Goal: Navigation & Orientation: Find specific page/section

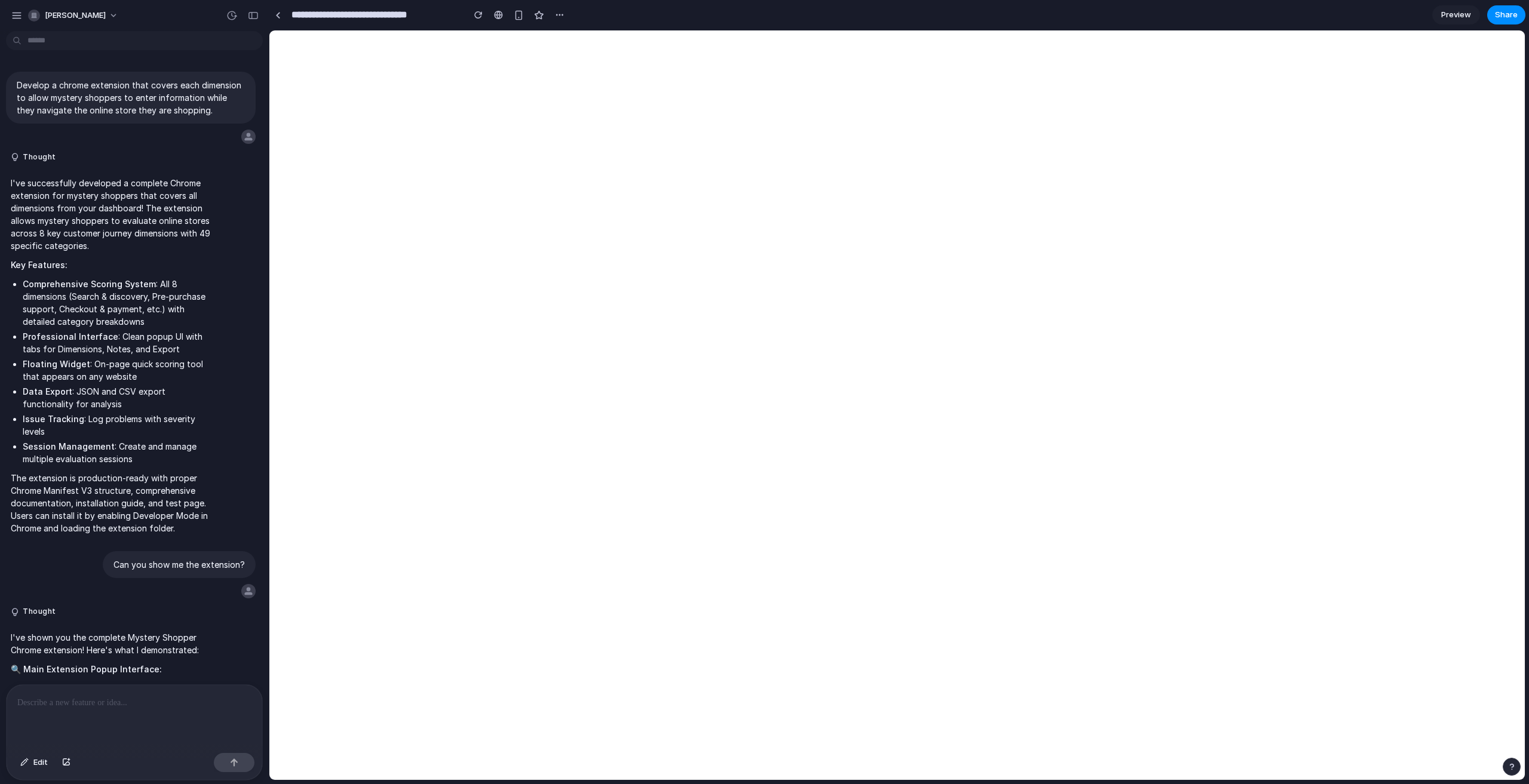
scroll to position [1155, 0]
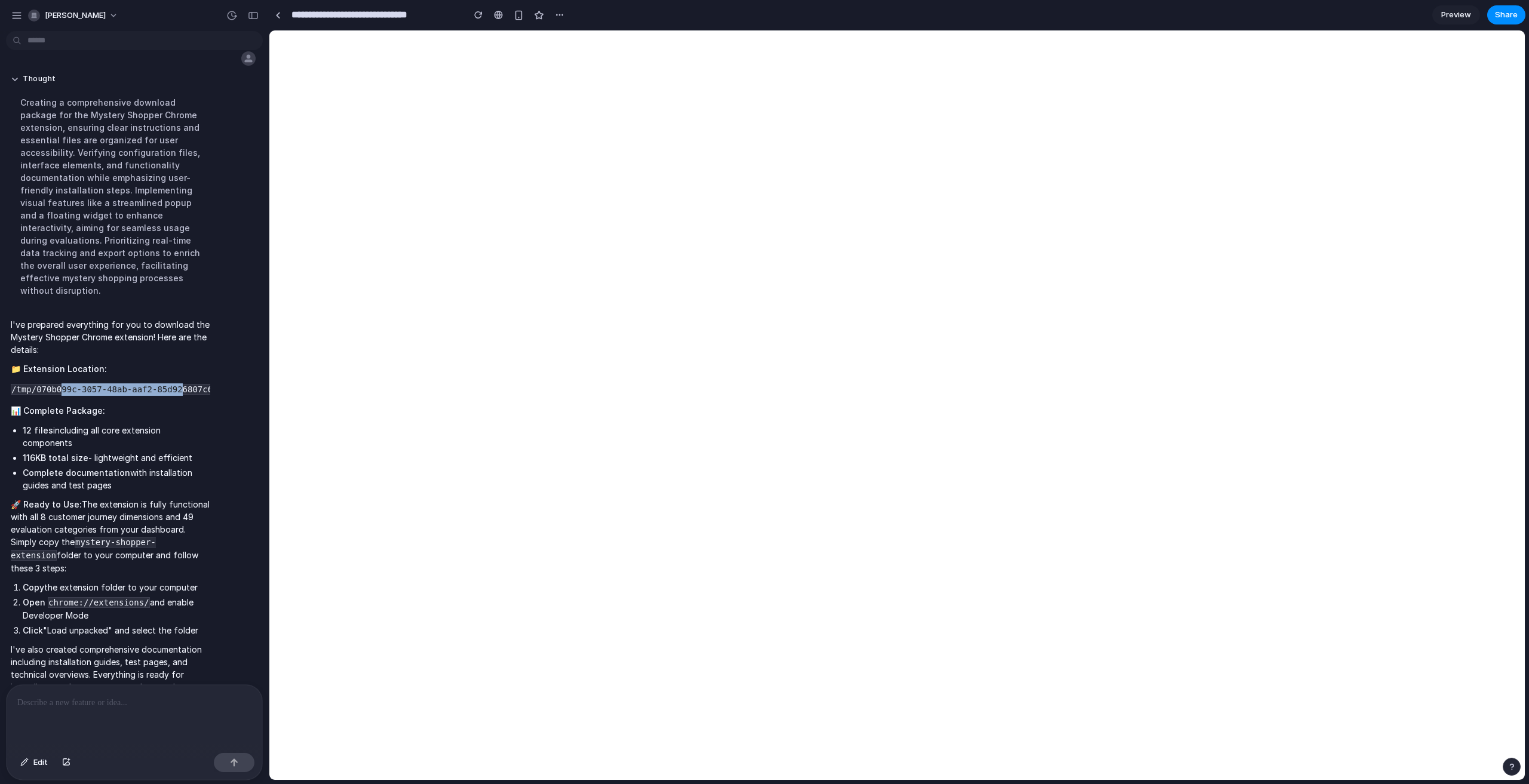
drag, startPoint x: 58, startPoint y: 374, endPoint x: 167, endPoint y: 374, distance: 109.0
click at [167, 384] on code "/tmp/070b099c-3057-48ab-aaf2-85d926807c6a/mystery-shopper-extension/" at bounding box center [182, 389] width 343 height 10
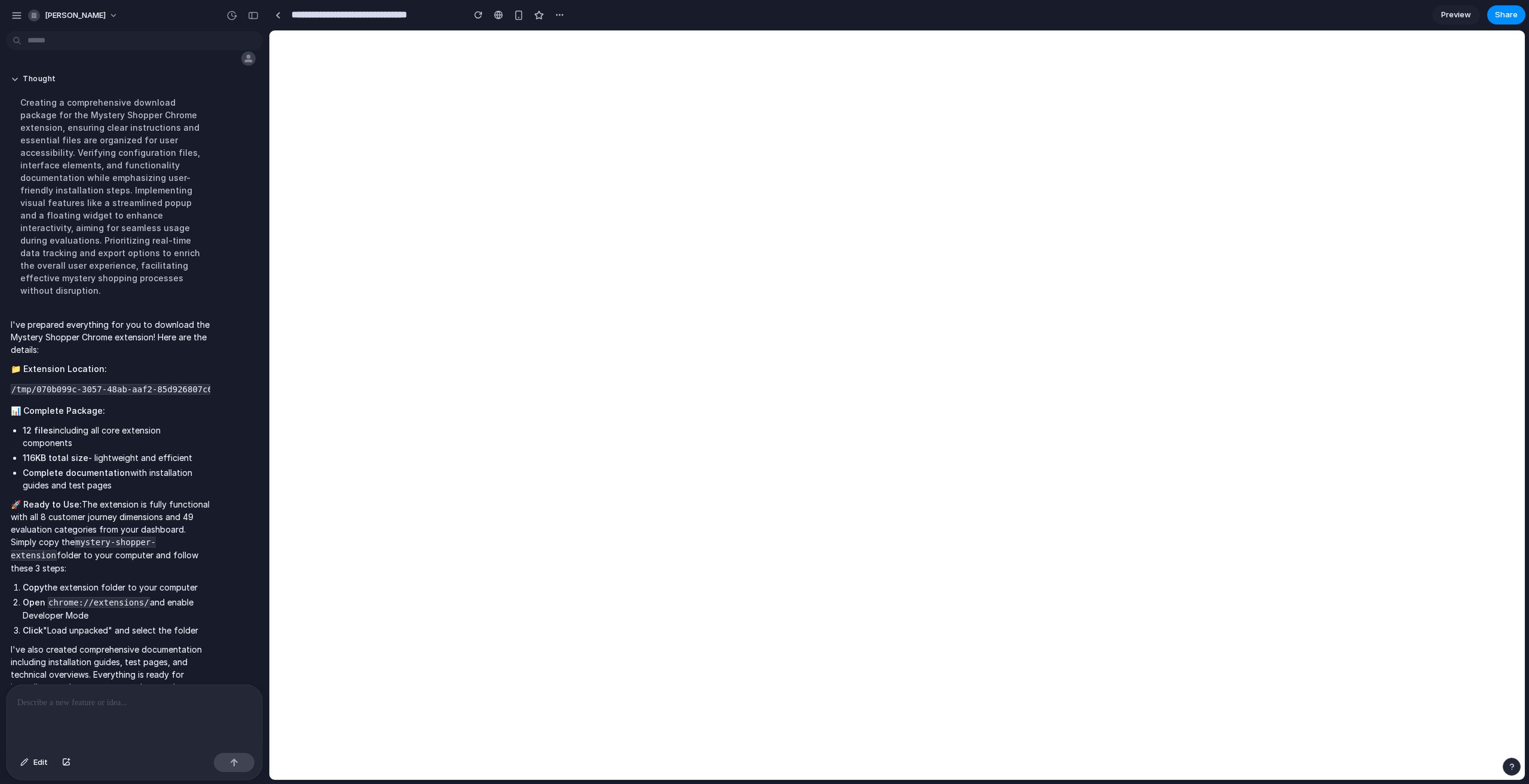
click at [158, 384] on code "/tmp/070b099c-3057-48ab-aaf2-85d926807c6a/mystery-shopper-extension/" at bounding box center [182, 389] width 343 height 10
copy span "/tmp/070b099c-3057-48ab-aaf2-85d926807c6a/mystery-shopper-extension/"
click at [99, 705] on div at bounding box center [134, 716] width 256 height 63
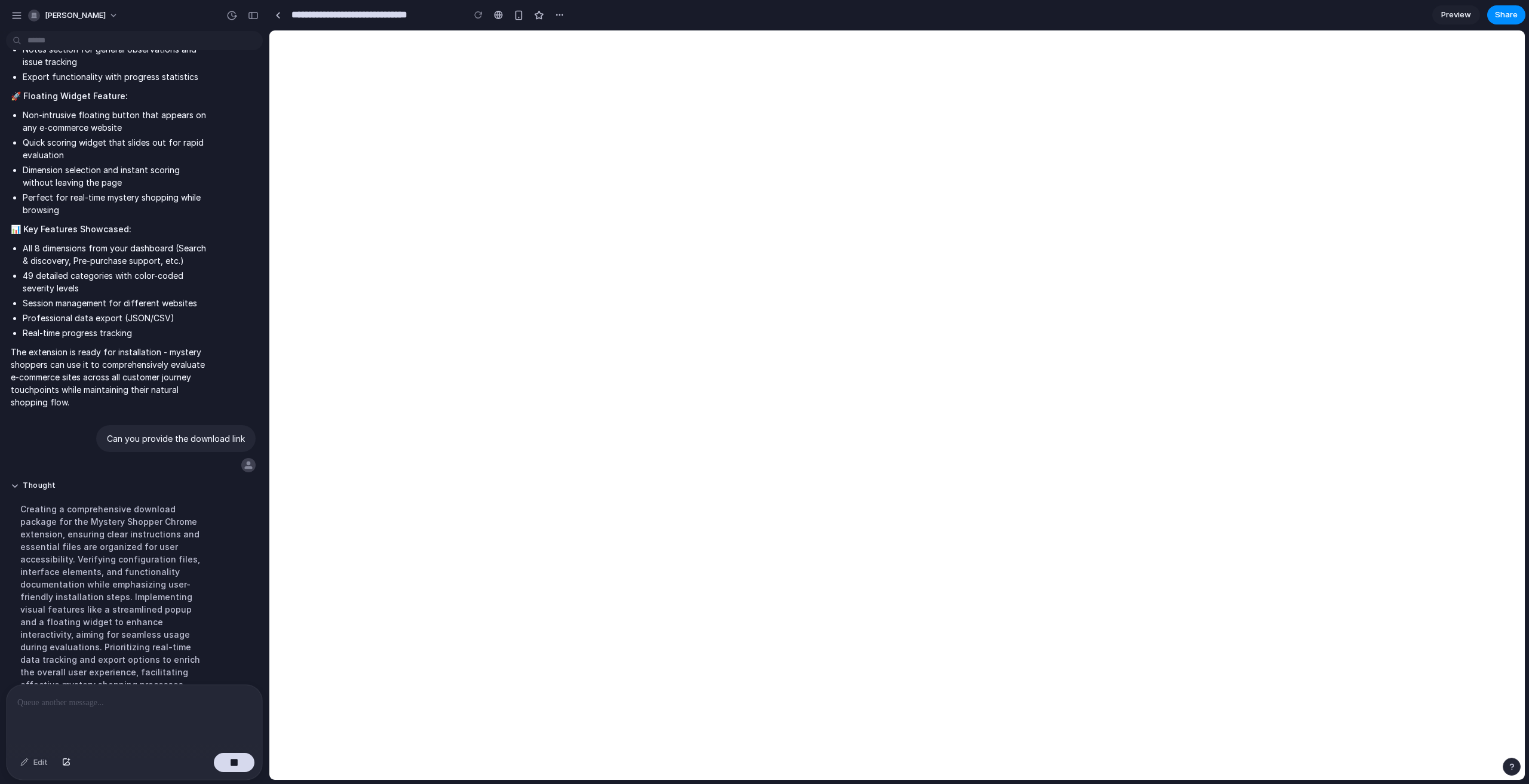
scroll to position [655, 0]
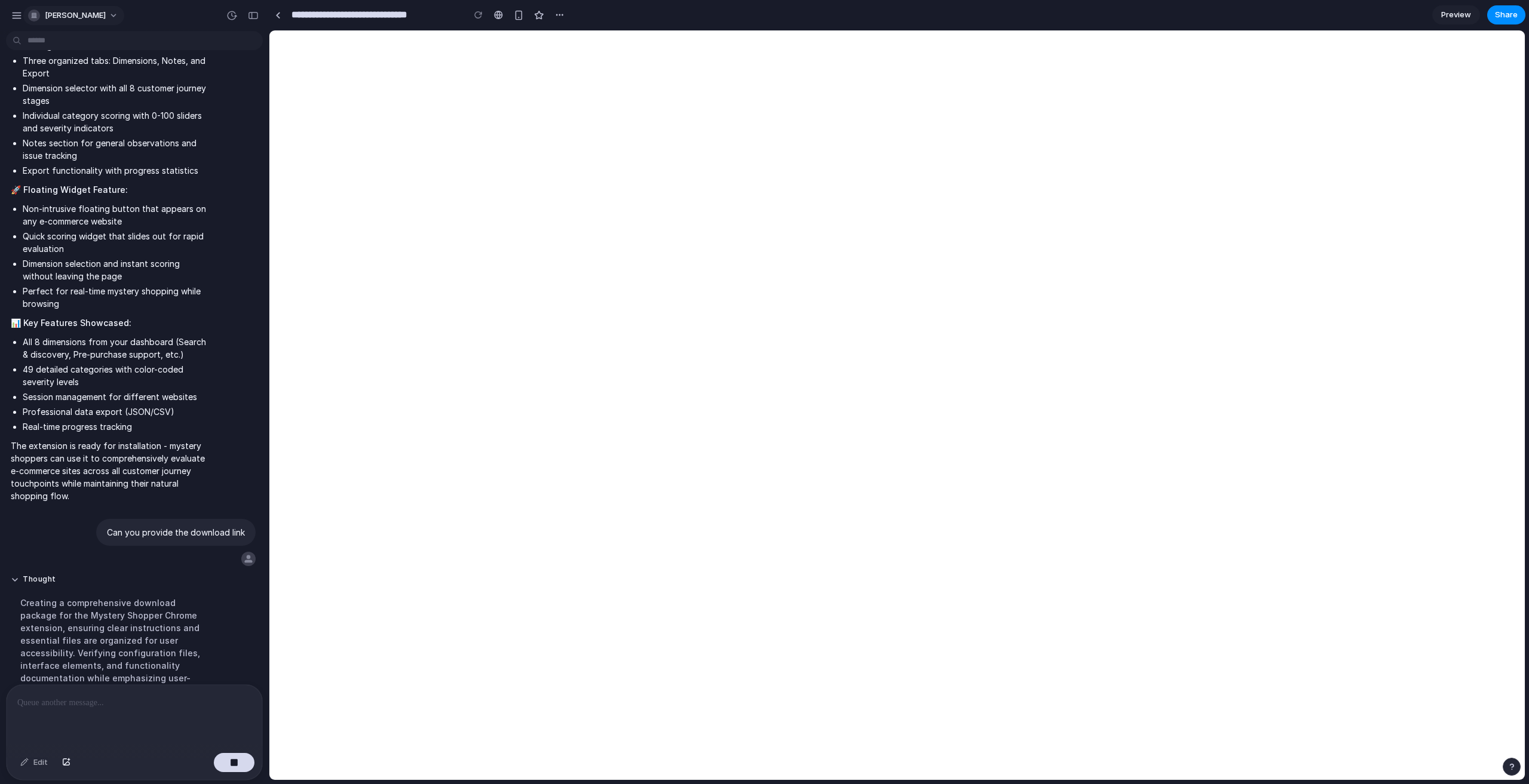
click at [78, 13] on span "[PERSON_NAME]" at bounding box center [75, 16] width 61 height 12
click at [9, 12] on div "Settings Invite members Change theme Sign out" at bounding box center [764, 392] width 1529 height 784
click at [18, 17] on div "button" at bounding box center [16, 16] width 10 height 10
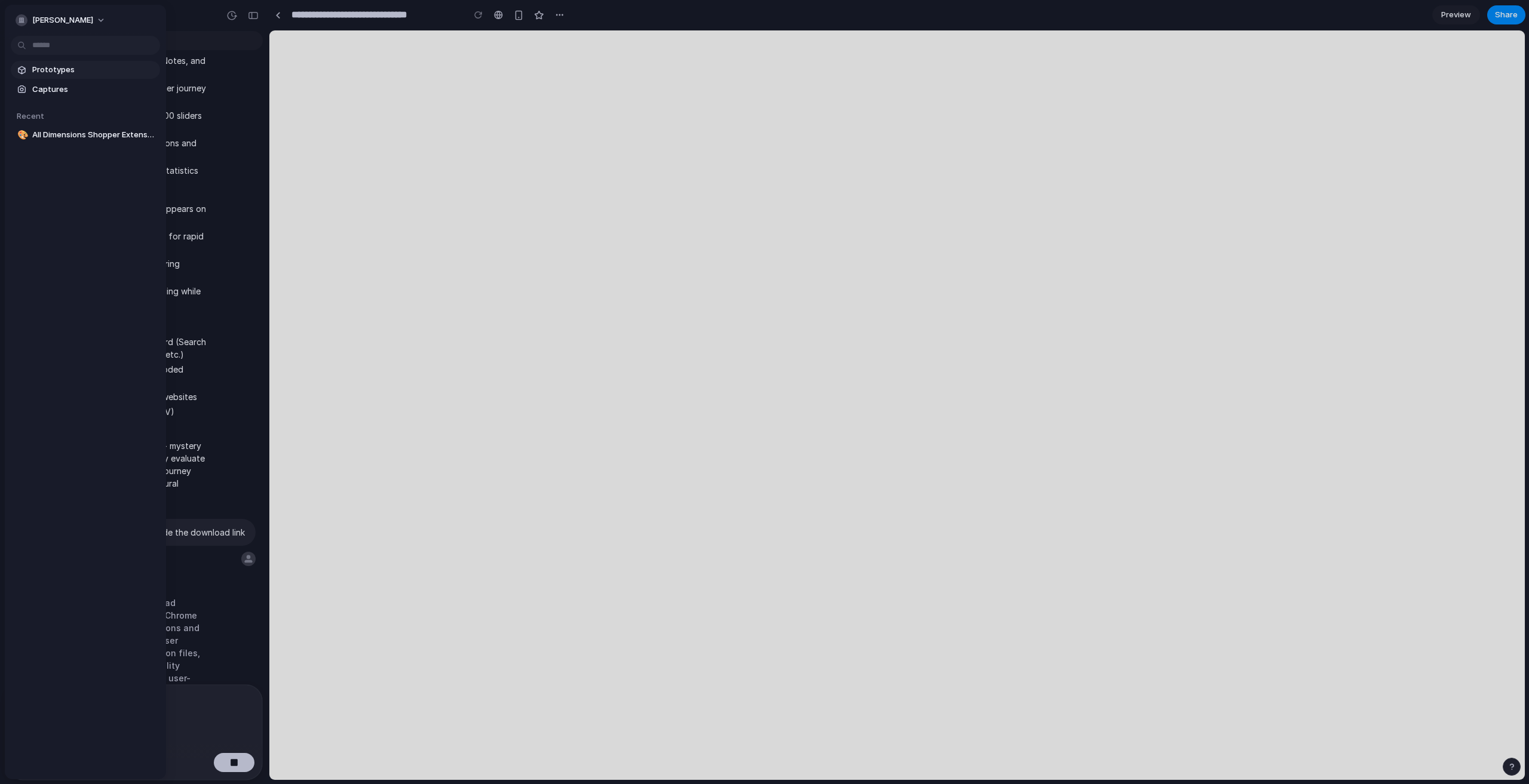
click at [43, 63] on link "Prototypes" at bounding box center [85, 69] width 149 height 18
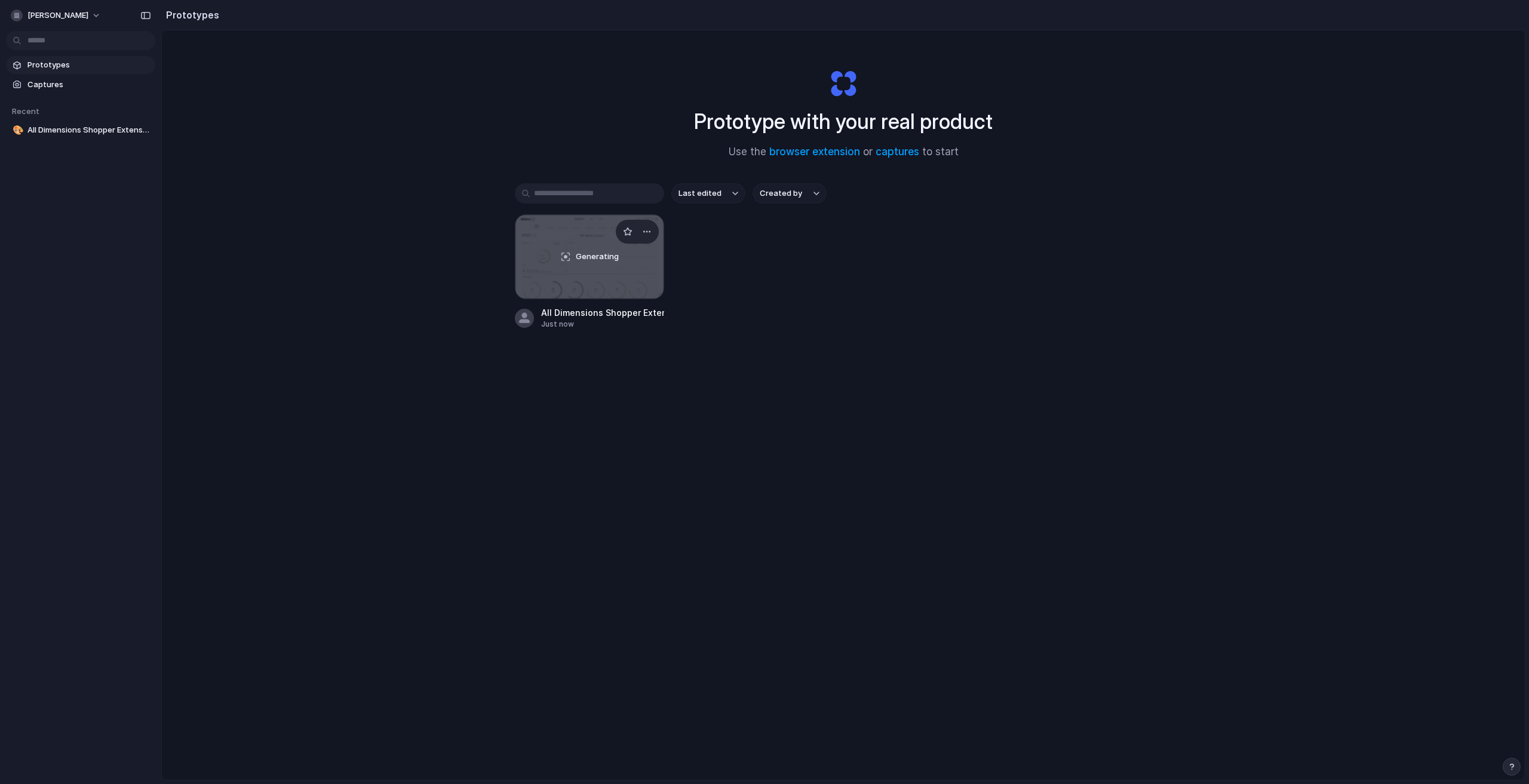
click at [601, 253] on span "Generating" at bounding box center [597, 256] width 43 height 12
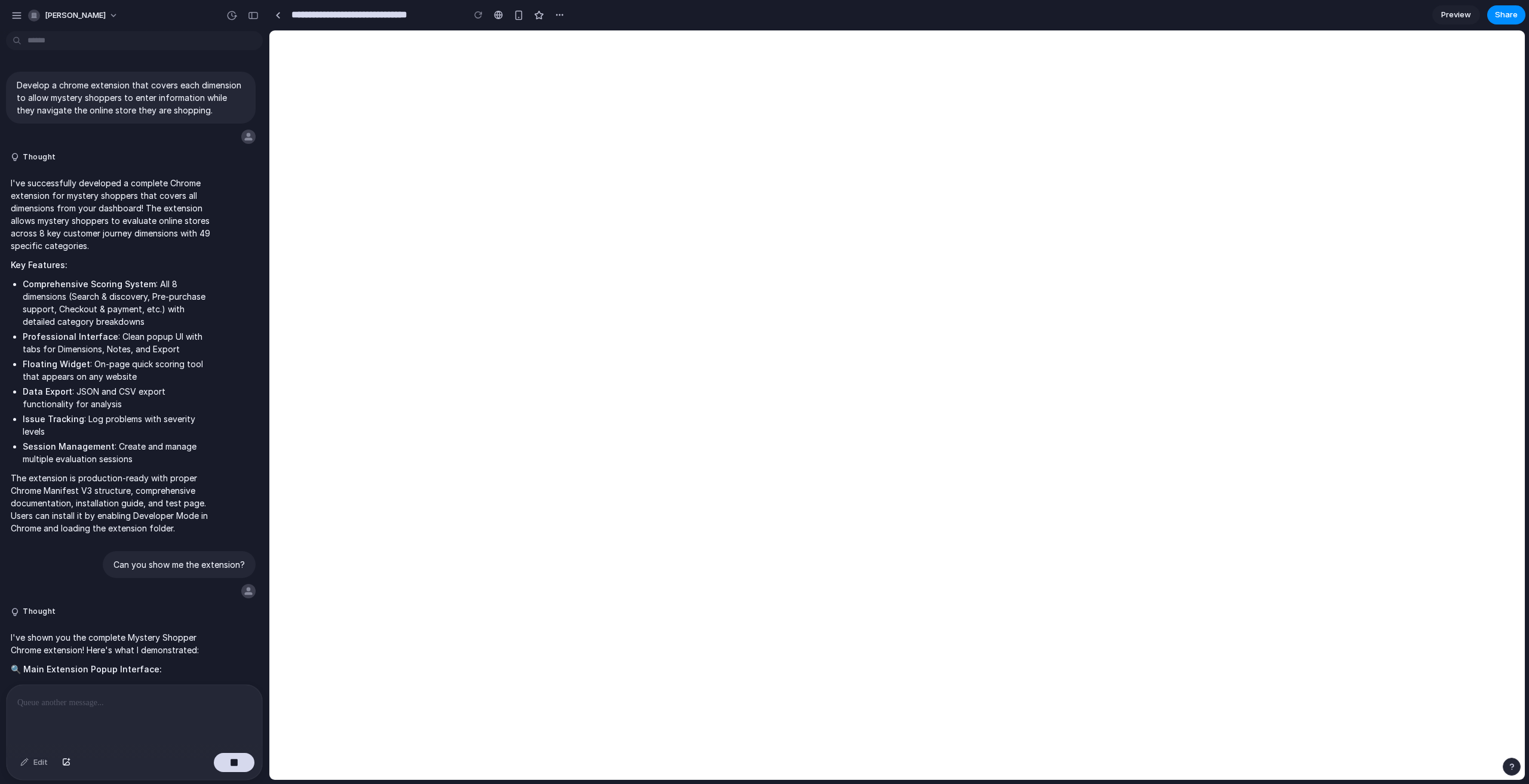
scroll to position [1058, 0]
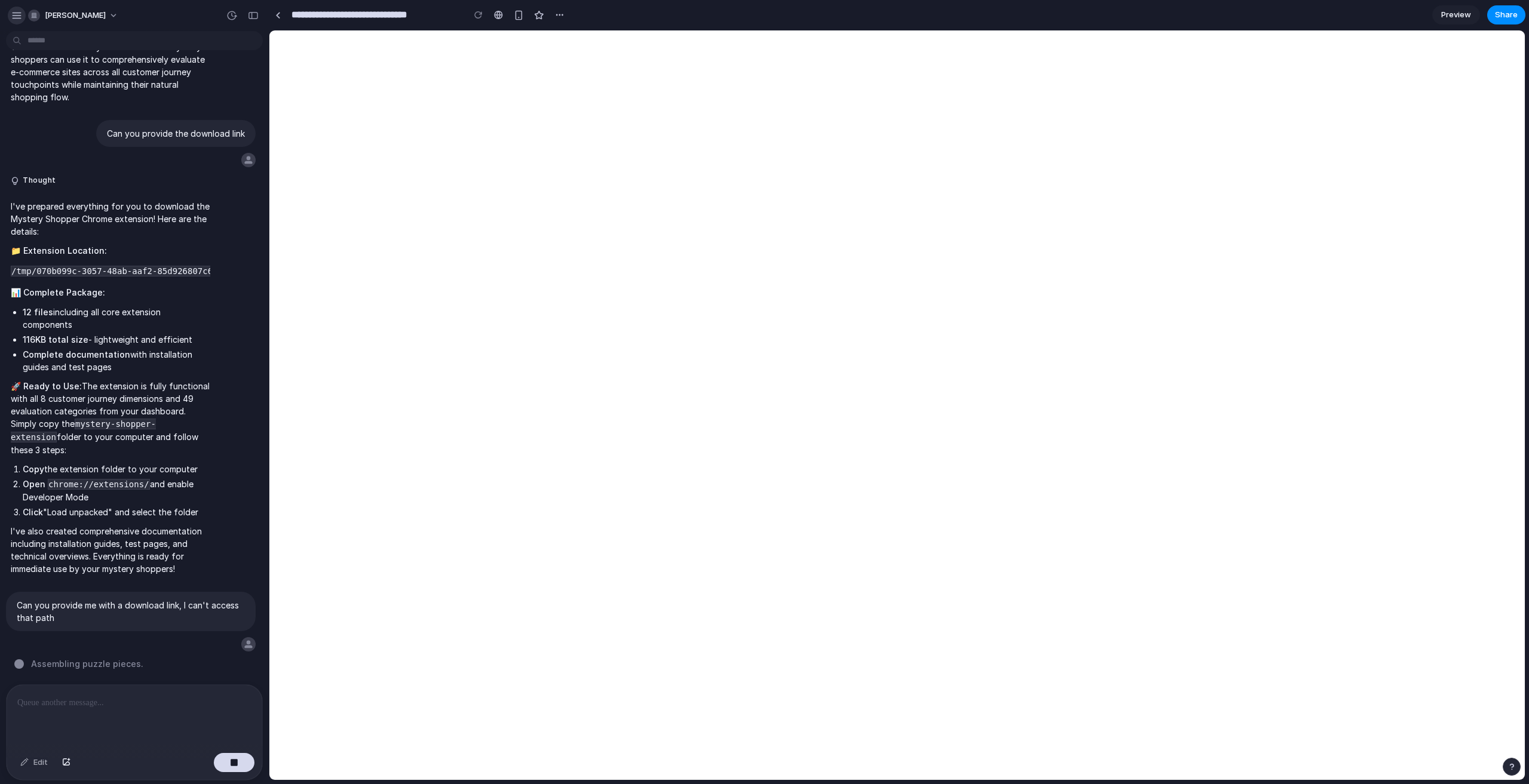
click at [14, 16] on div "button" at bounding box center [16, 16] width 10 height 10
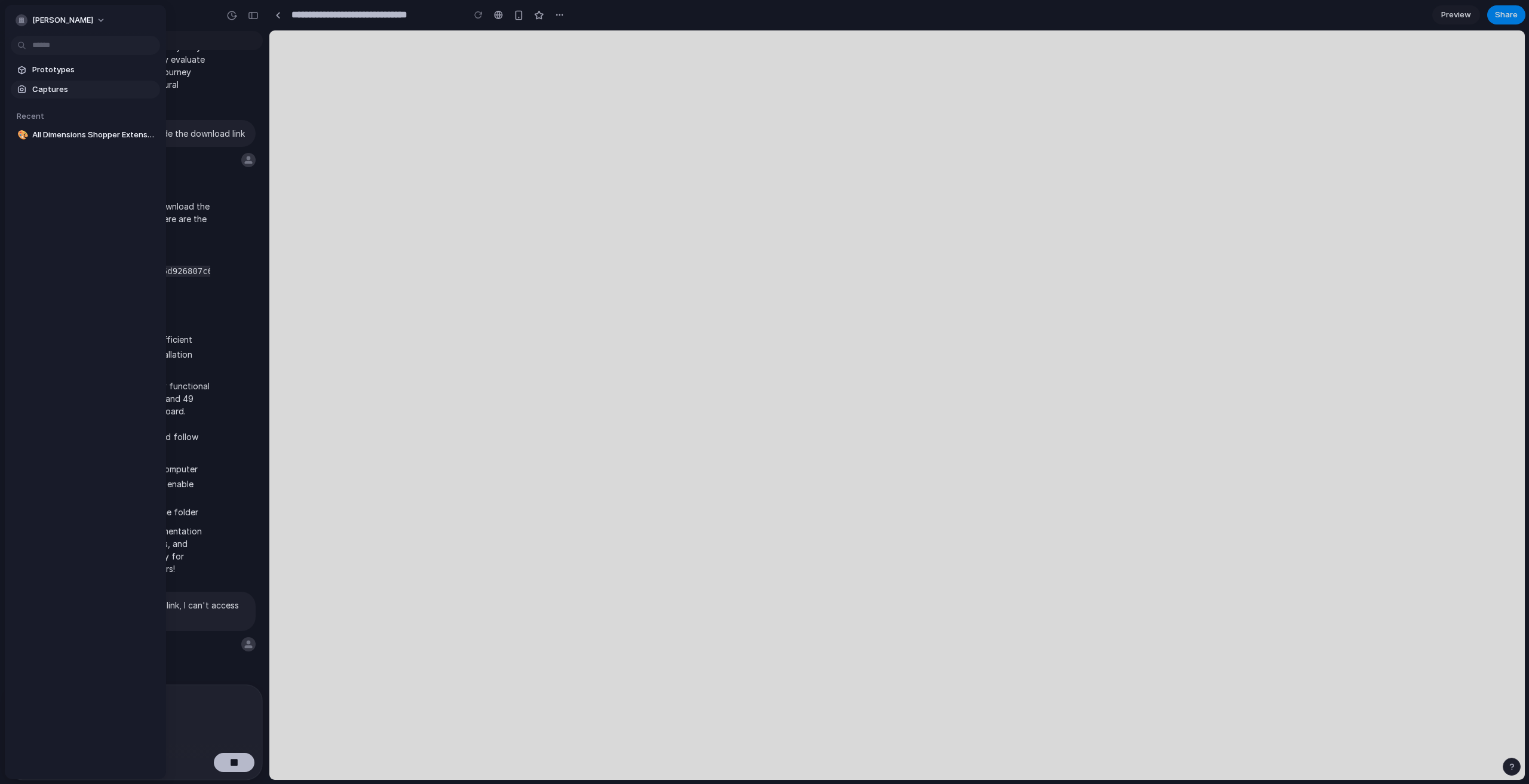
click at [63, 86] on span "Captures" at bounding box center [94, 90] width 123 height 12
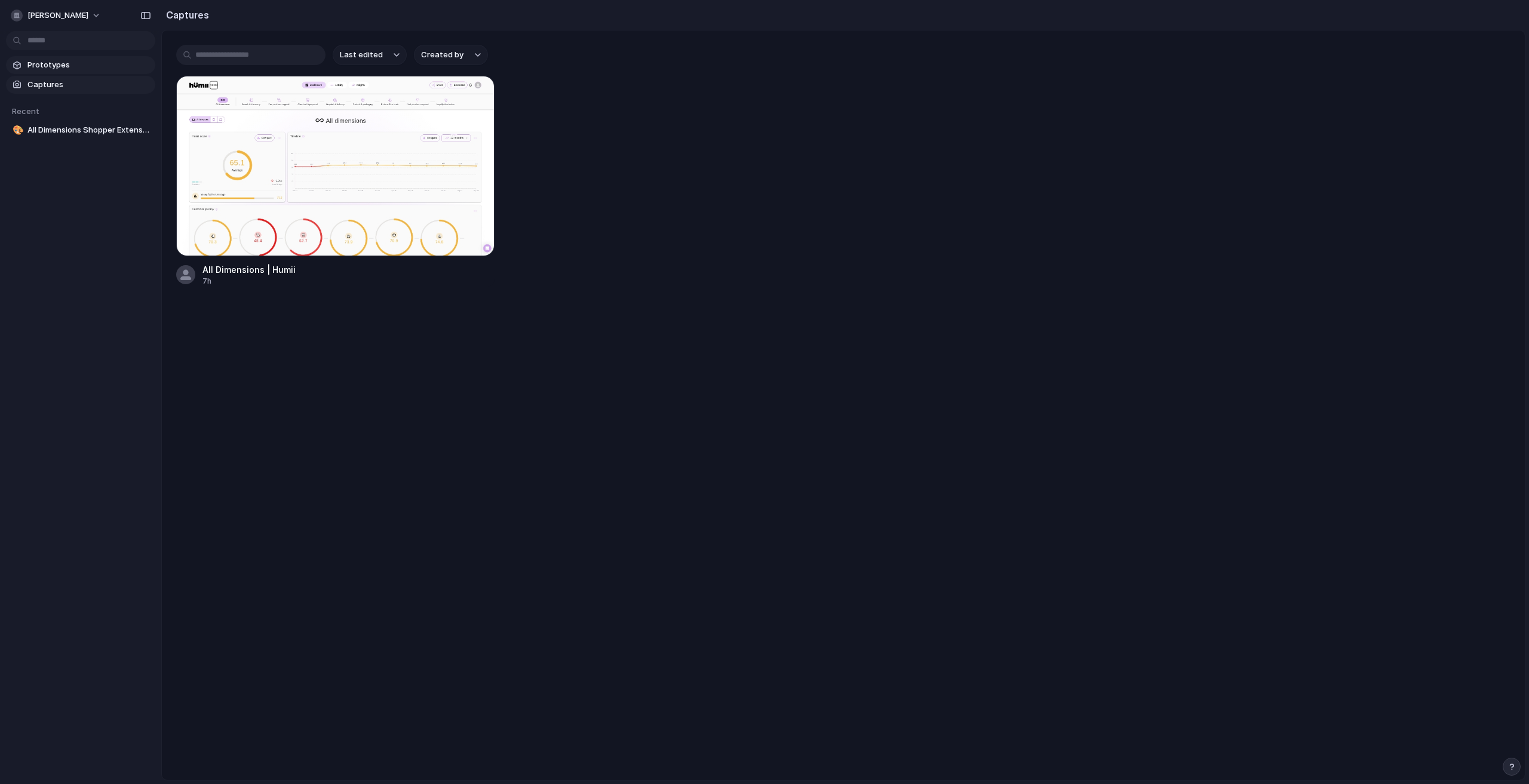
click at [52, 63] on span "Prototypes" at bounding box center [89, 65] width 123 height 12
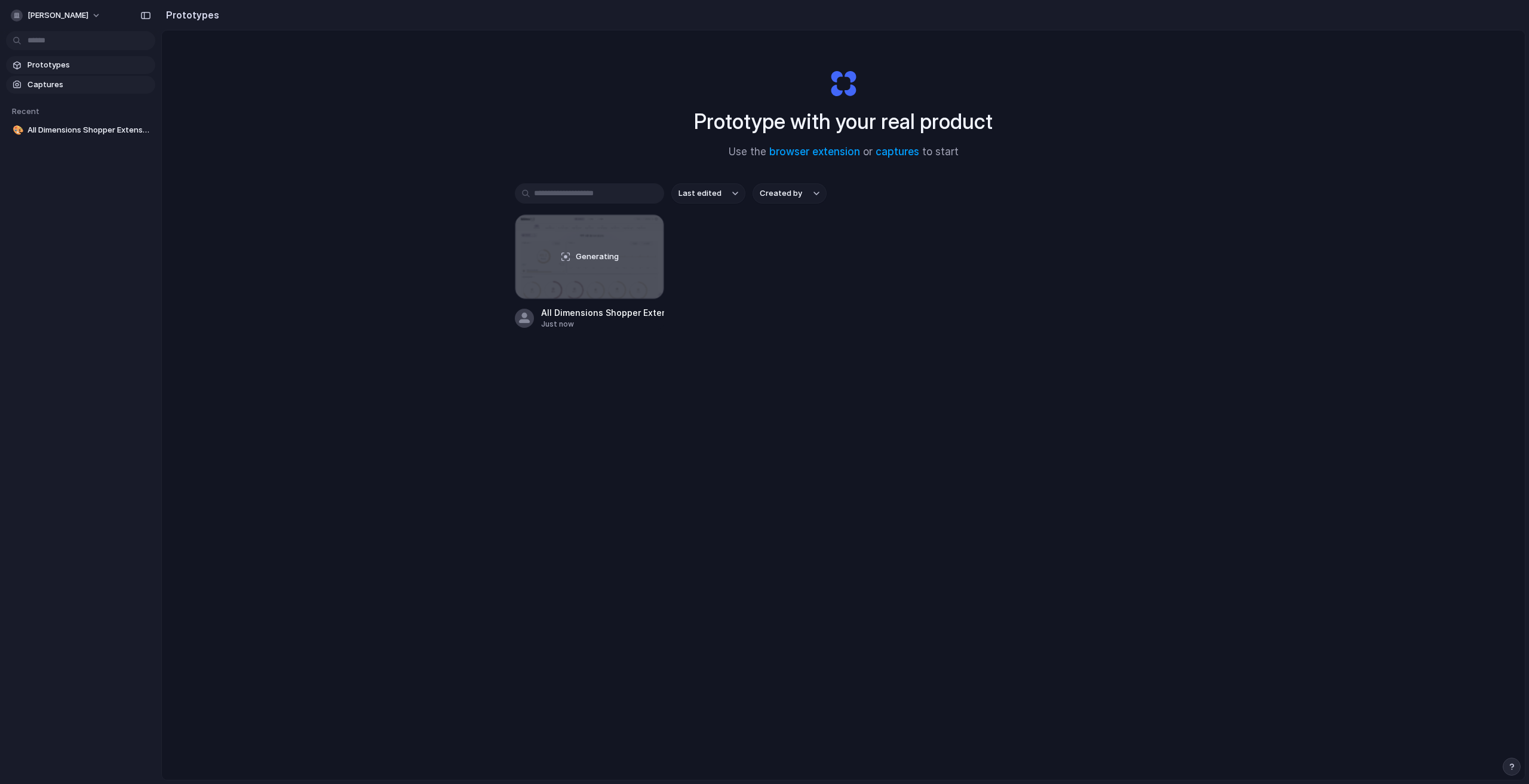
click at [44, 77] on link "Captures" at bounding box center [80, 84] width 149 height 18
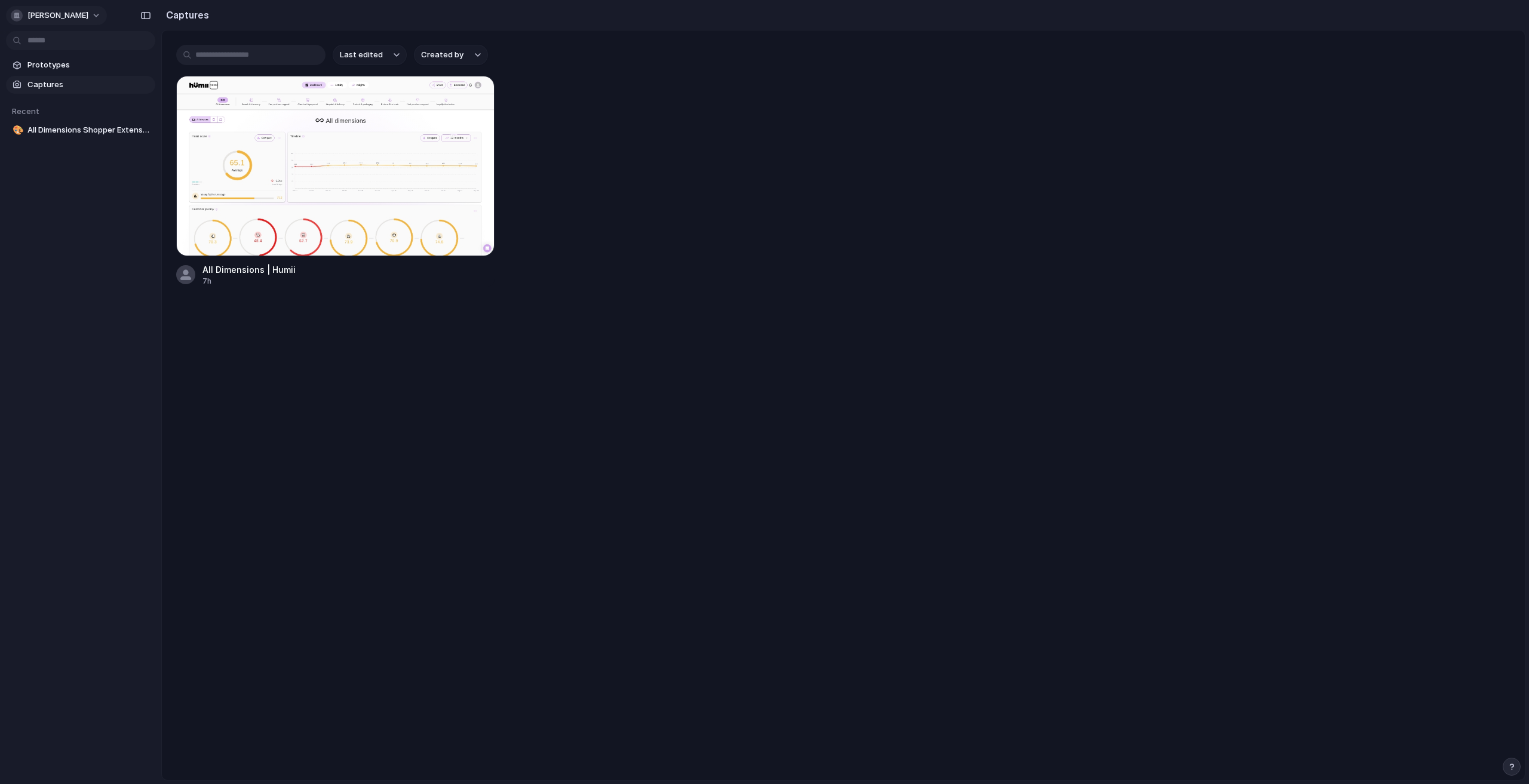
click at [58, 10] on span "[PERSON_NAME]" at bounding box center [58, 16] width 61 height 12
click at [52, 9] on div "Settings Invite members Change theme Sign out" at bounding box center [764, 392] width 1529 height 784
click at [60, 118] on section "Recent 🎨 All Dimensions Shopper Extension" at bounding box center [80, 116] width 161 height 46
click at [60, 123] on link "🎨 All Dimensions Shopper Extension" at bounding box center [80, 129] width 149 height 18
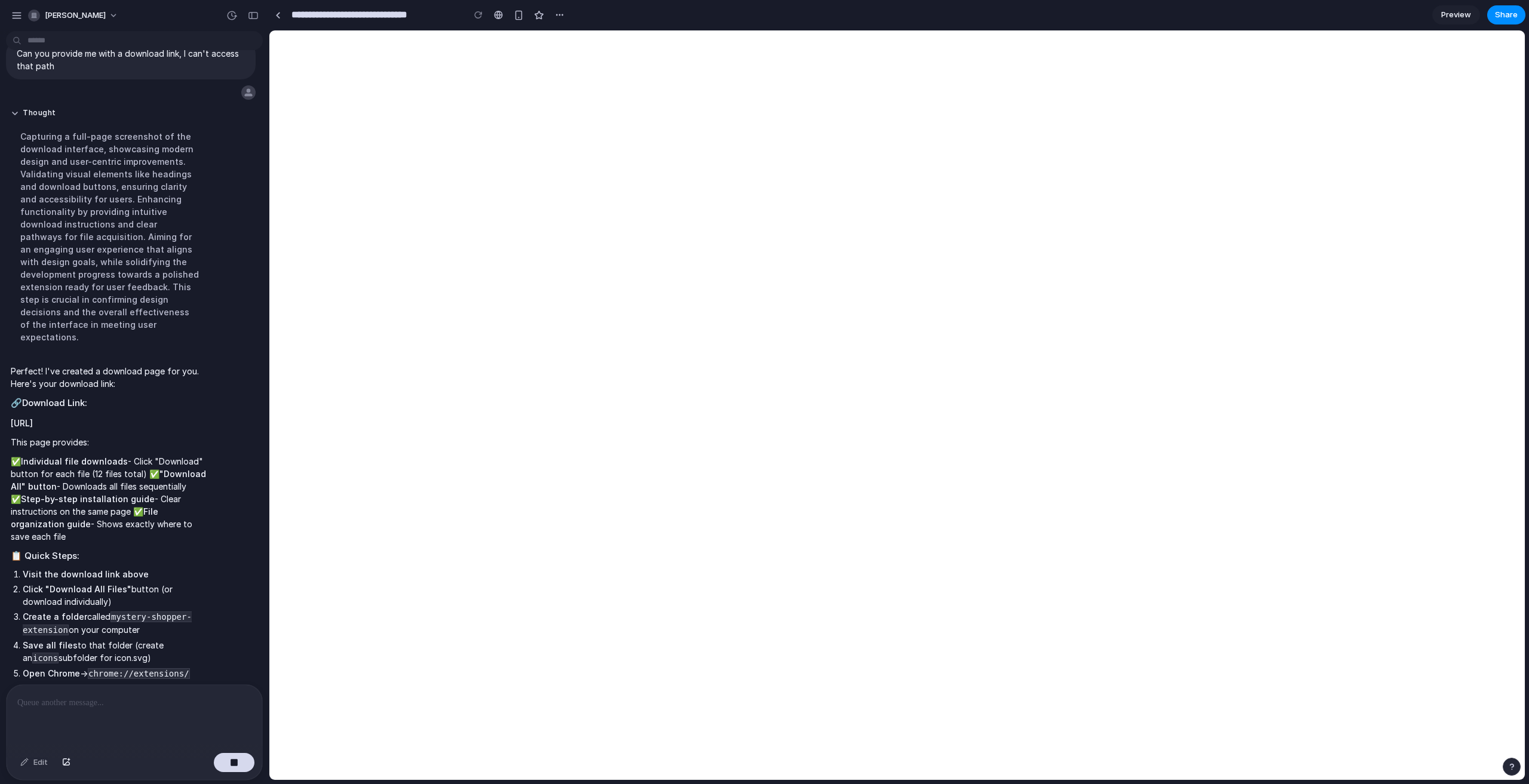
scroll to position [1650, 0]
